Goal: Check status: Check status

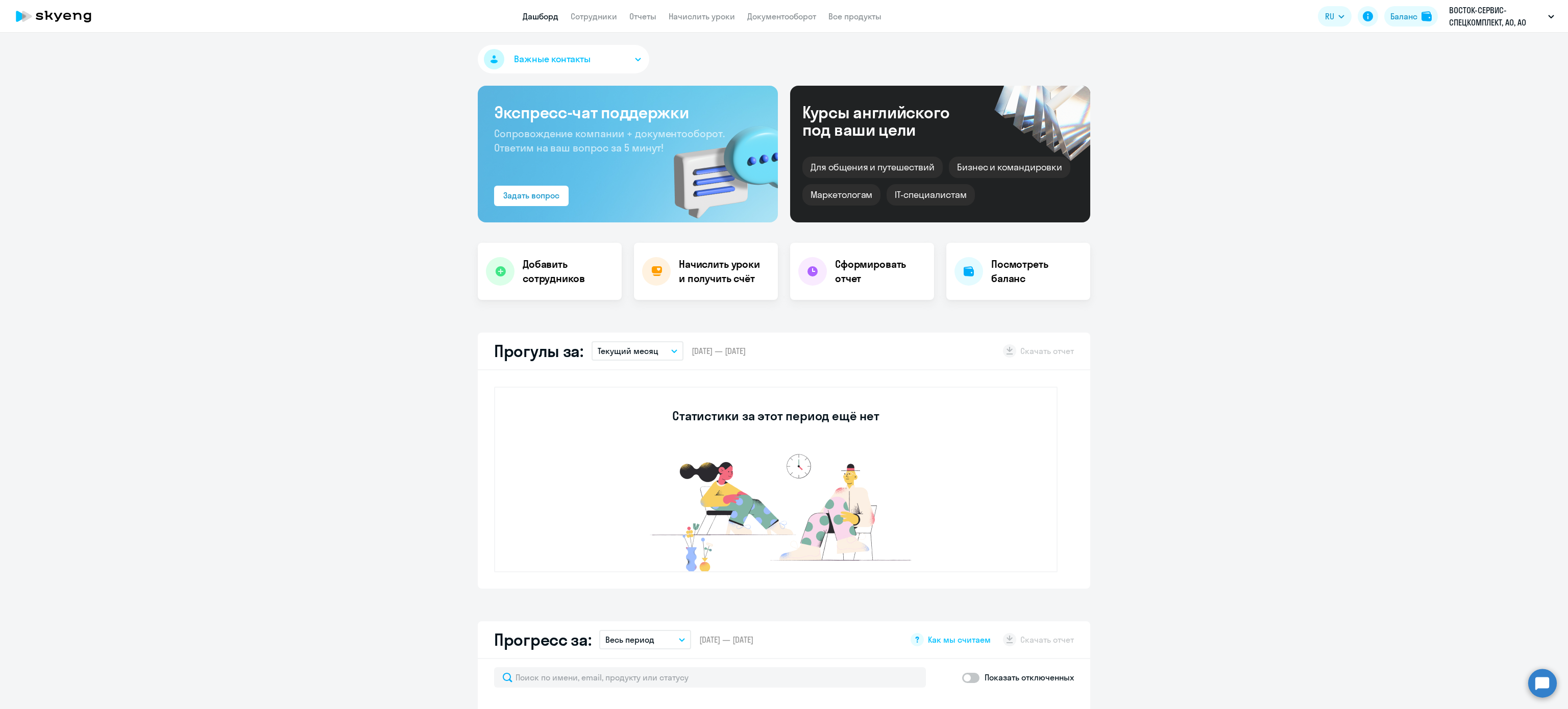
select select "30"
click at [1405, 11] on div "Баланс" at bounding box center [1404, 16] width 27 height 12
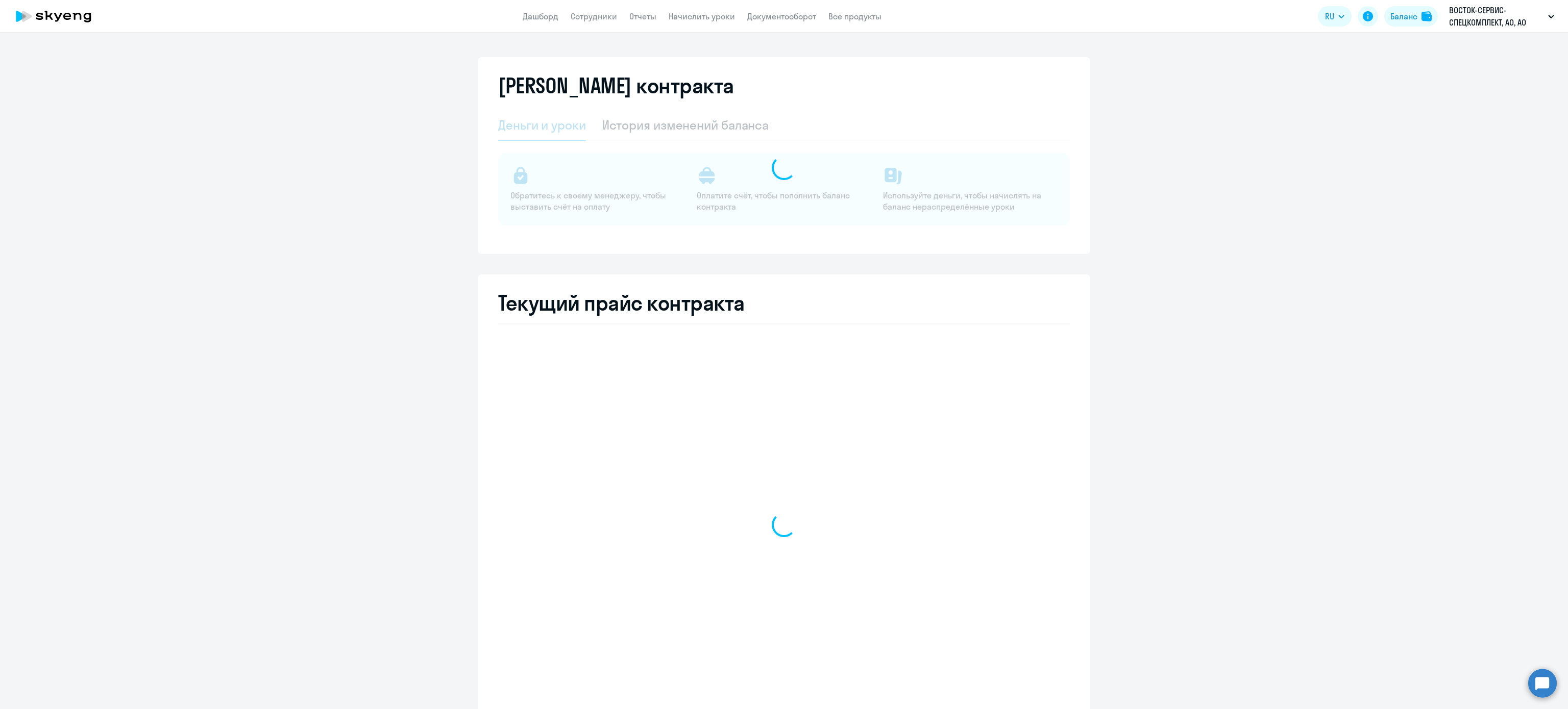
select select "english_adult_not_native_speaker"
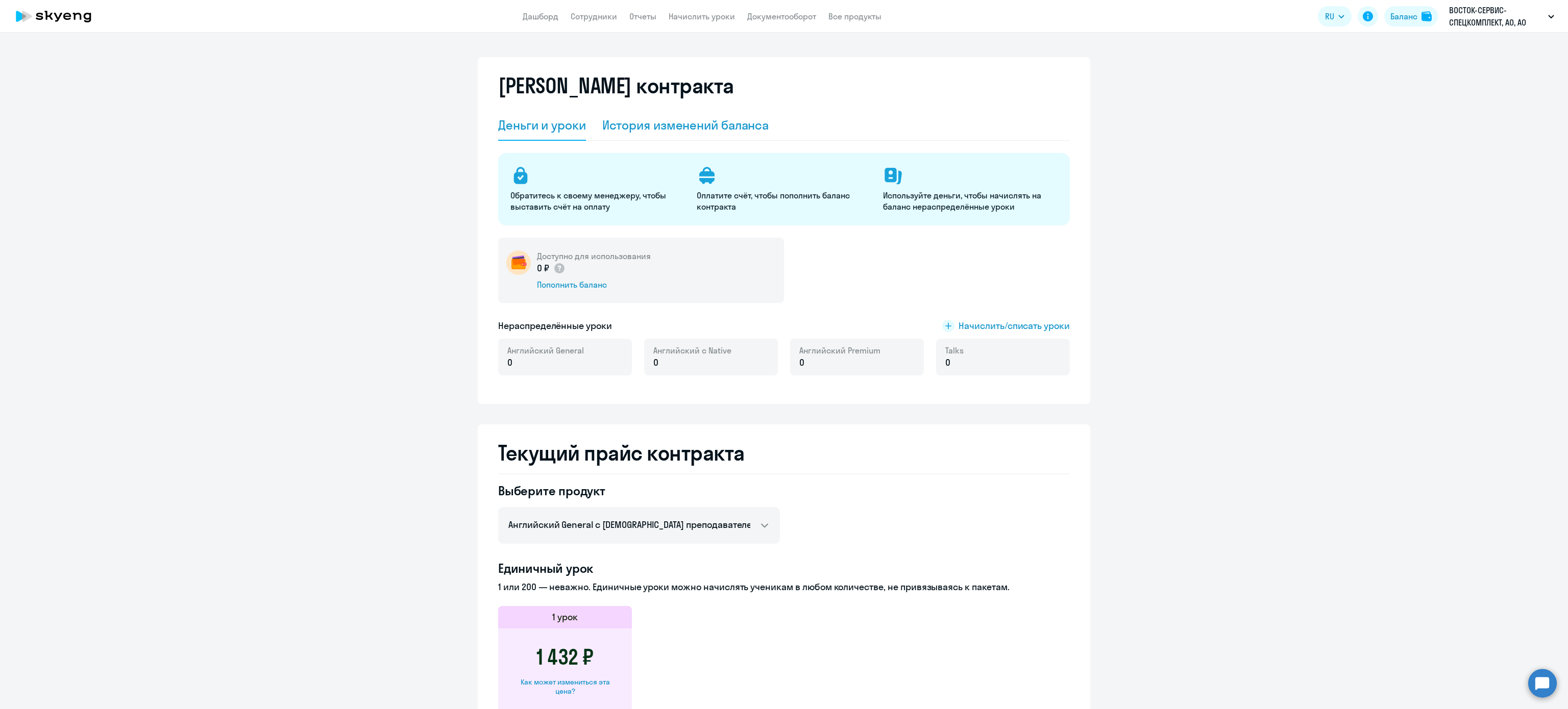
click at [723, 135] on div "История изменений баланса" at bounding box center [686, 125] width 167 height 31
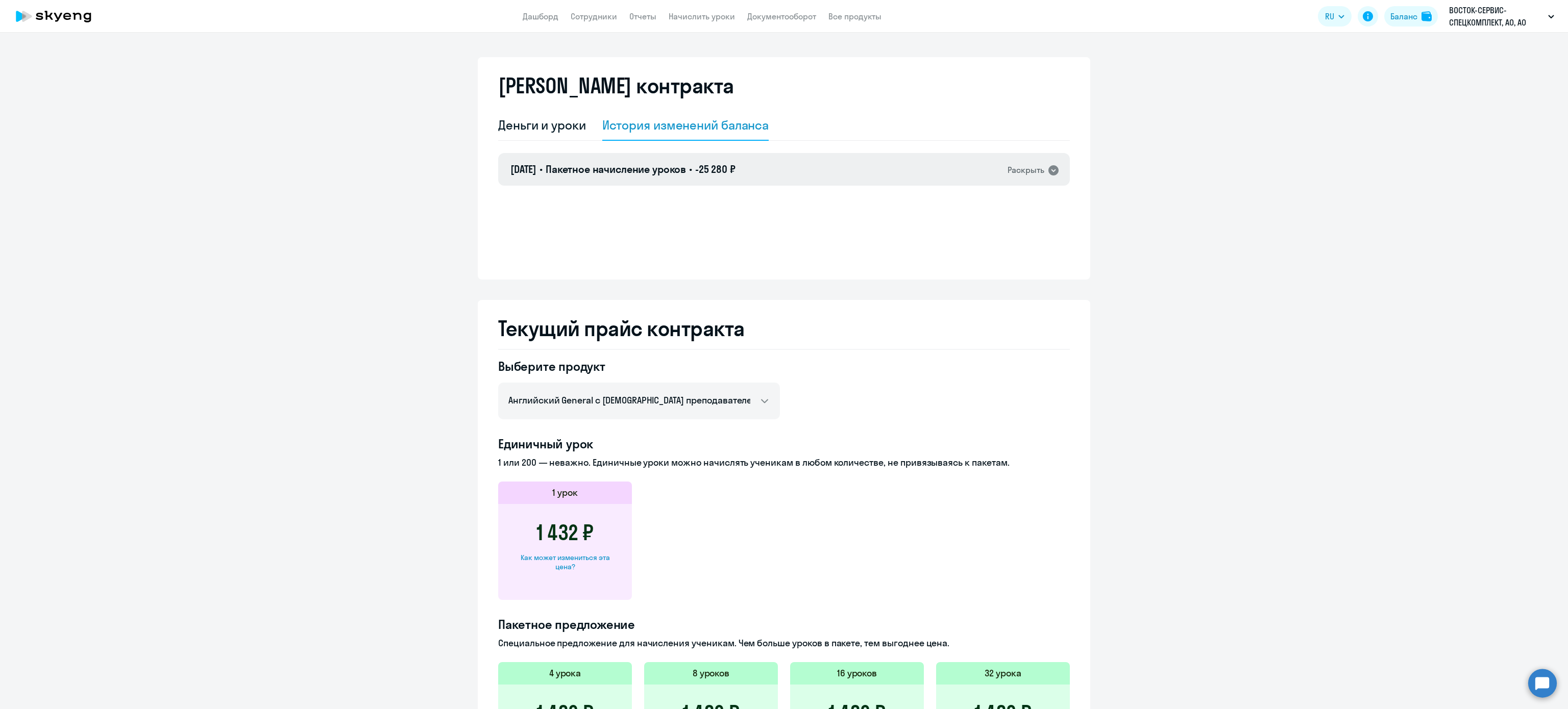
click at [735, 176] on h4 "[DATE] • Пакетное начисление уроков • -25 280 ₽" at bounding box center [623, 169] width 225 height 14
